Goal: Information Seeking & Learning: Learn about a topic

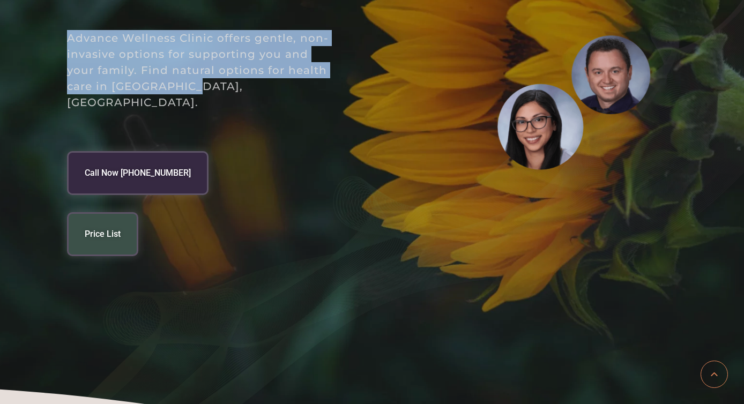
drag, startPoint x: 195, startPoint y: 59, endPoint x: 68, endPoint y: 12, distance: 136.2
click at [68, 30] on p "Advance Wellness Clinic offers gentle, non-invasive options for supporting you …" at bounding box center [200, 70] width 267 height 80
copy p "Advance Wellness Clinic offers gentle, non-invasive options for supporting you …"
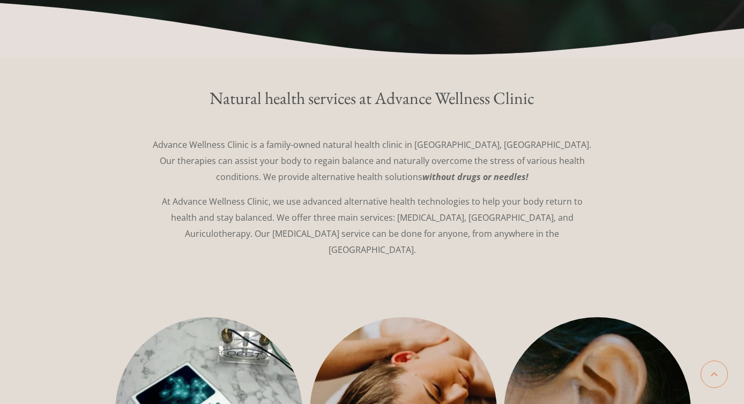
scroll to position [616, 0]
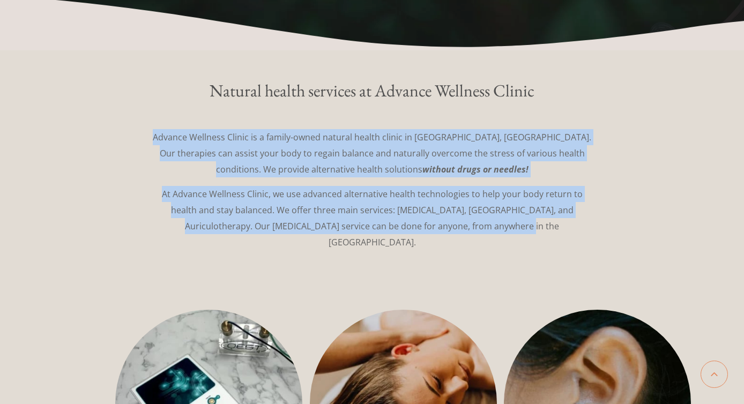
drag, startPoint x: 516, startPoint y: 186, endPoint x: 156, endPoint y: 93, distance: 371.3
click at [156, 129] on div "Advance Wellness Clinic is a family-owned natural health clinic in [GEOGRAPHIC_…" at bounding box center [372, 189] width 600 height 121
copy div "Advance Wellness Clinic is a family-owned natural health clinic in [GEOGRAPHIC_…"
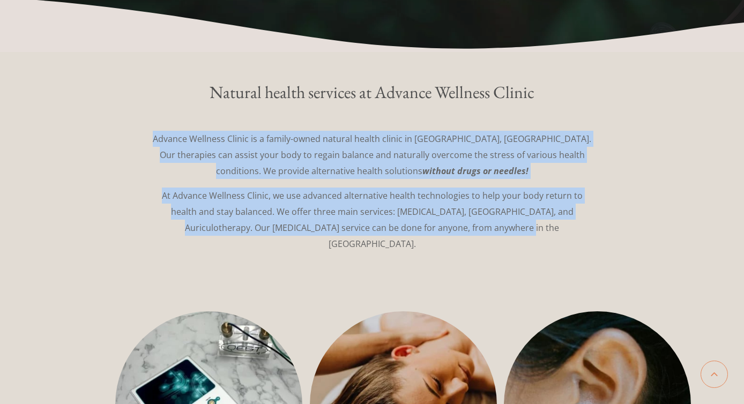
scroll to position [612, 0]
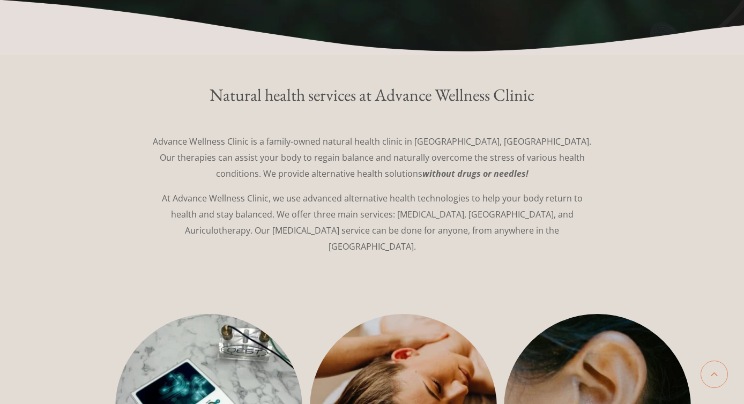
click at [457, 168] on strong "without drugs or needles!" at bounding box center [475, 174] width 106 height 12
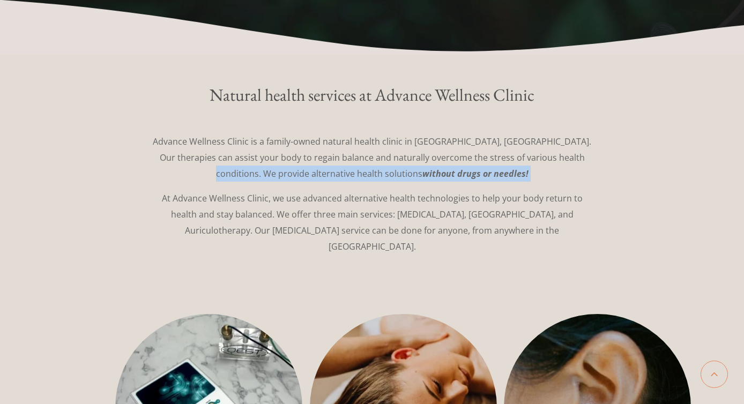
drag, startPoint x: 457, startPoint y: 134, endPoint x: 550, endPoint y: 114, distance: 95.3
click at [550, 133] on p "Advance Wellness Clinic is a family-owned natural health clinic in [GEOGRAPHIC_…" at bounding box center [371, 157] width 439 height 48
copy p "alternative health solutions without drugs or needles!"
